Goal: Transaction & Acquisition: Purchase product/service

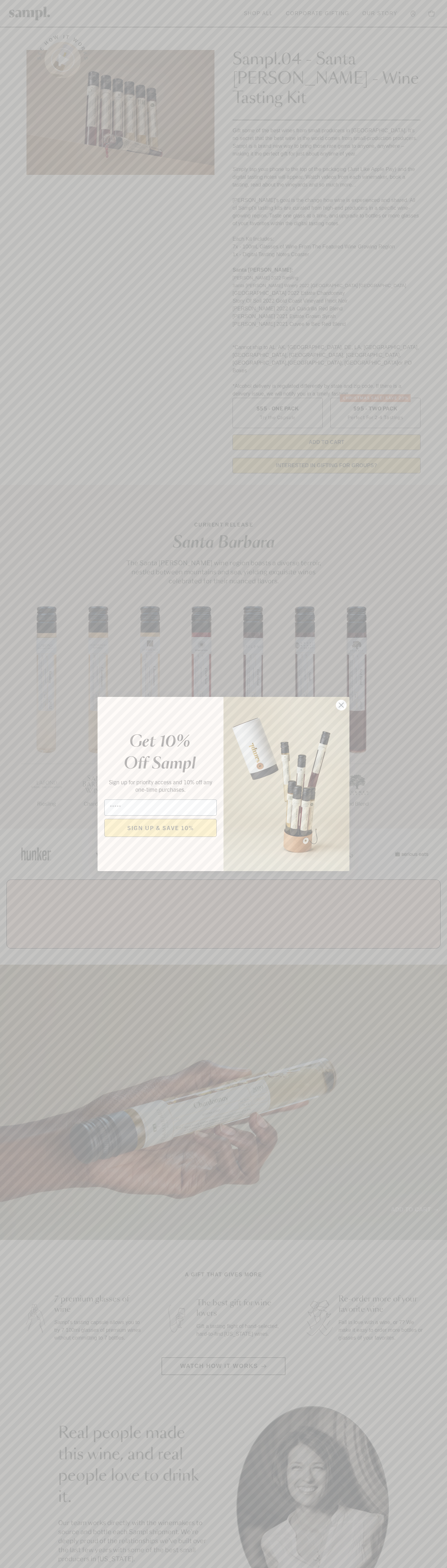
click at [341, 705] on icon "Close dialog" at bounding box center [341, 705] width 4 height 4
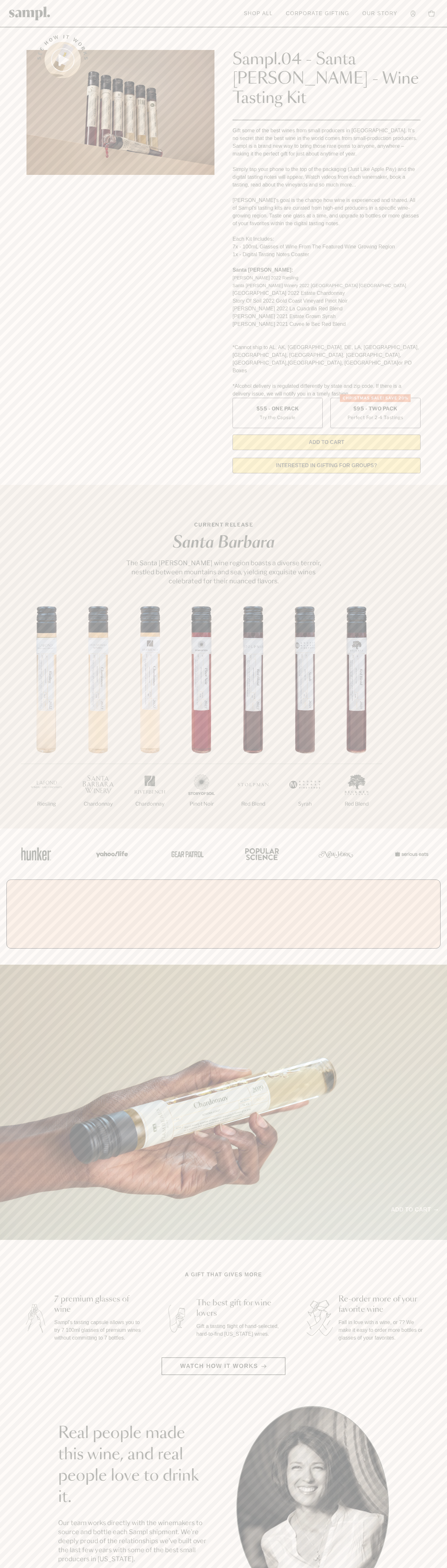
click at [122, 18] on header "Toggle navigation menu Shop All Corporate Gifting Our Story Account Story Shop …" at bounding box center [224, 13] width 447 height 27
click at [445, 1549] on section "Real people made this wine, and real people love to drink it. Our team works di…" at bounding box center [224, 1507] width 447 height 201
click at [406, 1567] on html "We have to ask. Are you 21+? Yes No Skip to main content Toggle navigation menu…" at bounding box center [224, 1566] width 447 height 3131
click at [25, 419] on div "See how it works Sampl.04 - Santa [PERSON_NAME] - Wine Tasting Kit Gift some of…" at bounding box center [224, 252] width 406 height 453
